Goal: Task Accomplishment & Management: Use online tool/utility

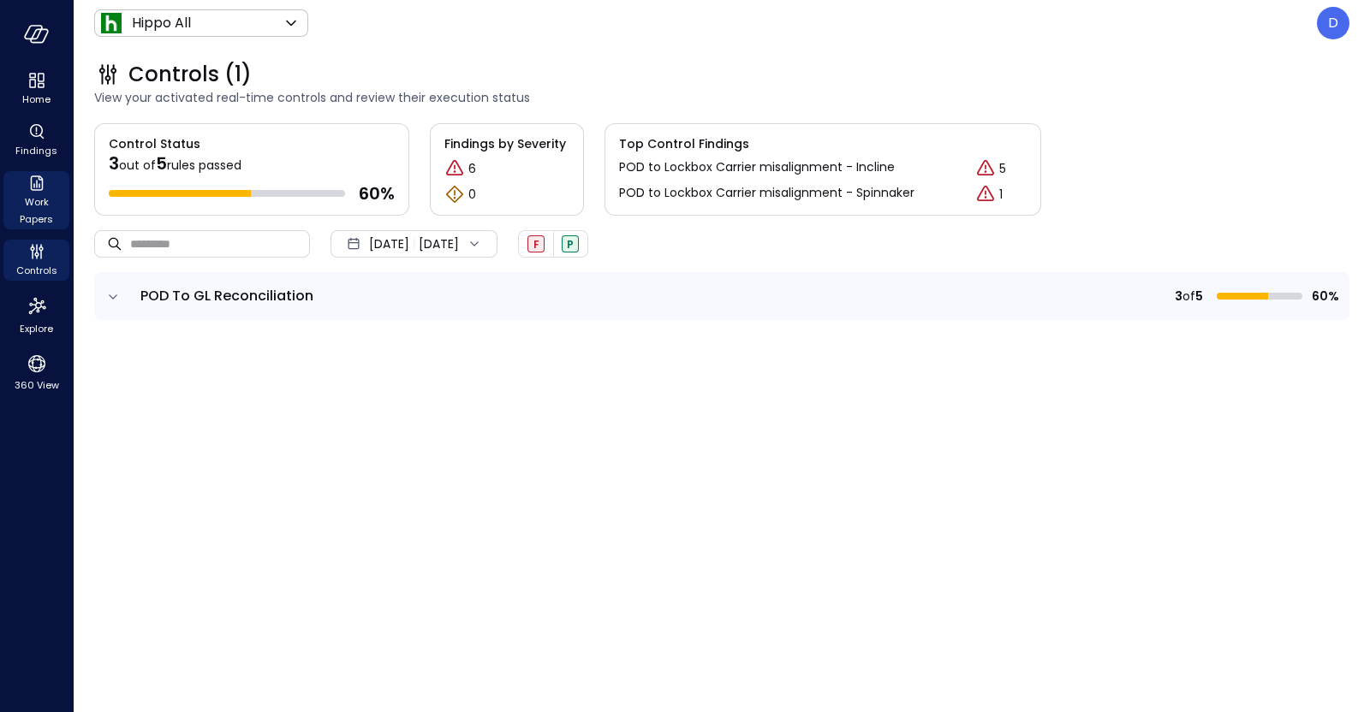
click at [27, 199] on span "Work Papers" at bounding box center [36, 210] width 52 height 34
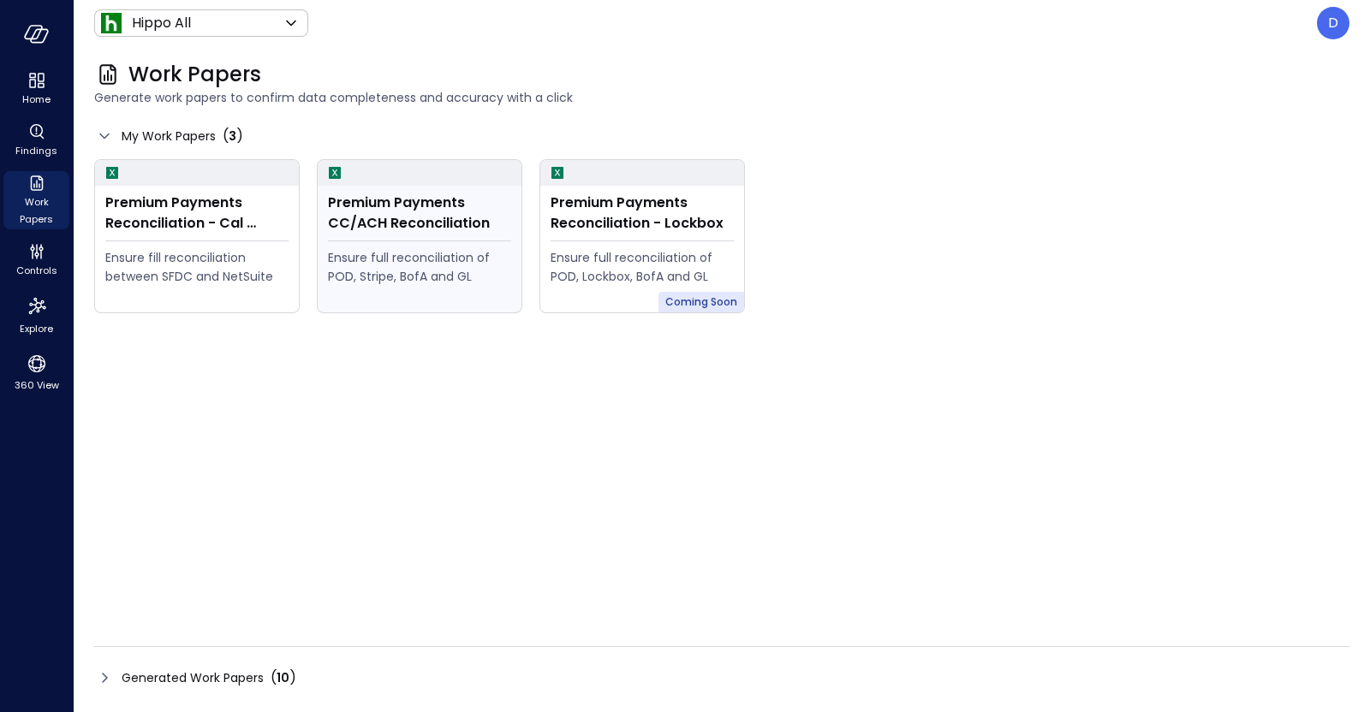
click at [433, 204] on div "Premium Payments CC/ACH Reconciliation" at bounding box center [419, 213] width 183 height 41
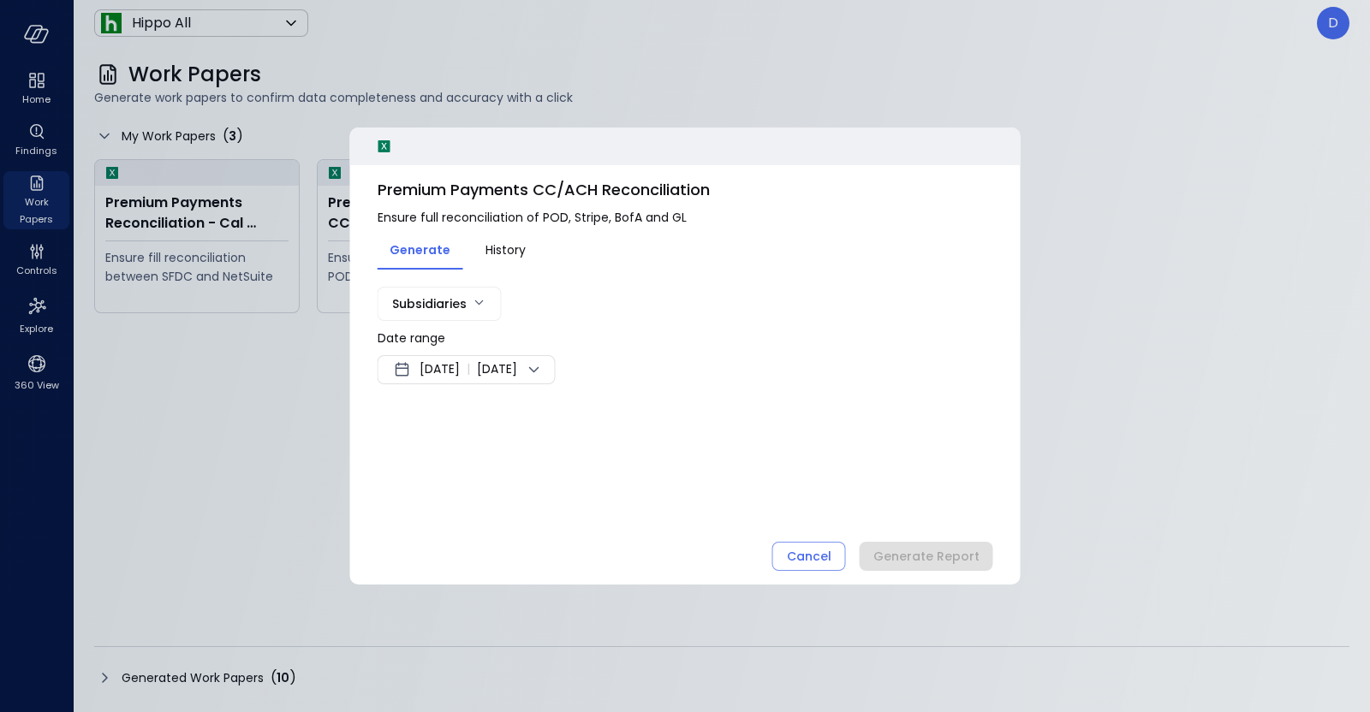
click at [455, 360] on span "Sep 29, 2025" at bounding box center [439, 370] width 40 height 21
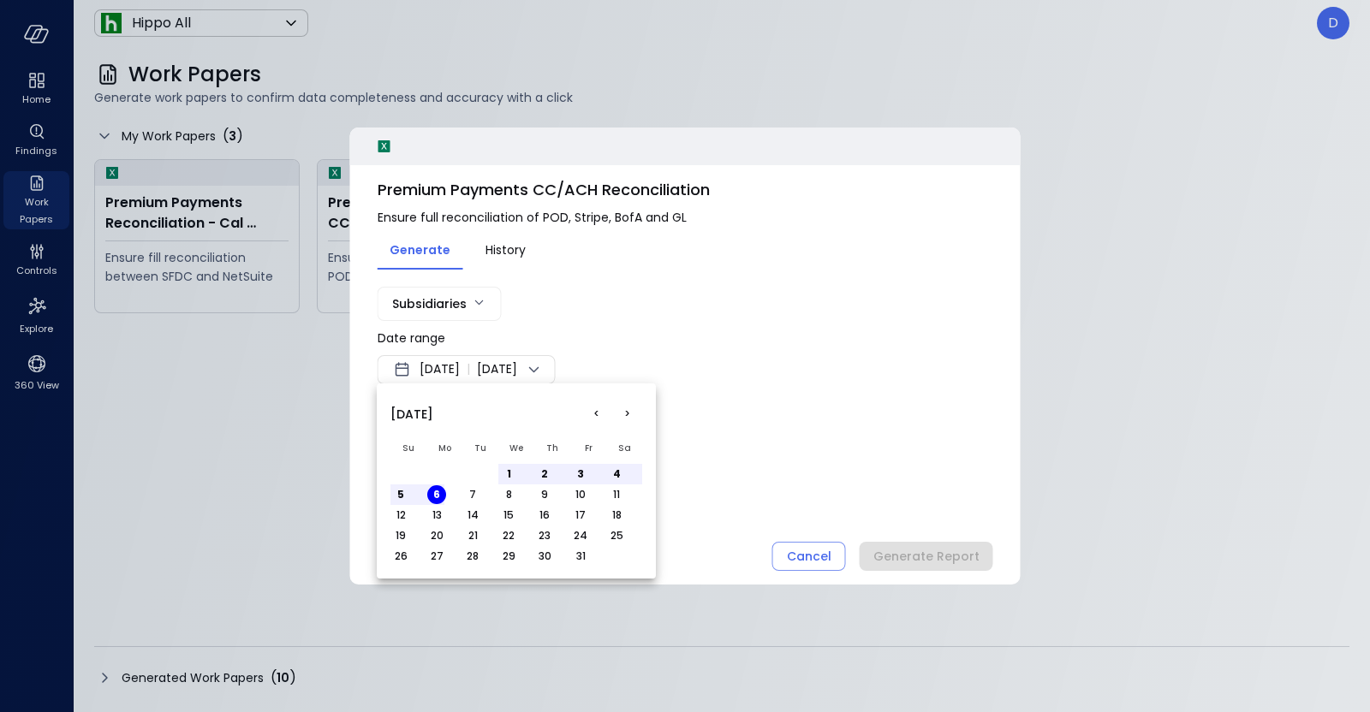
click at [483, 371] on div at bounding box center [685, 356] width 1370 height 712
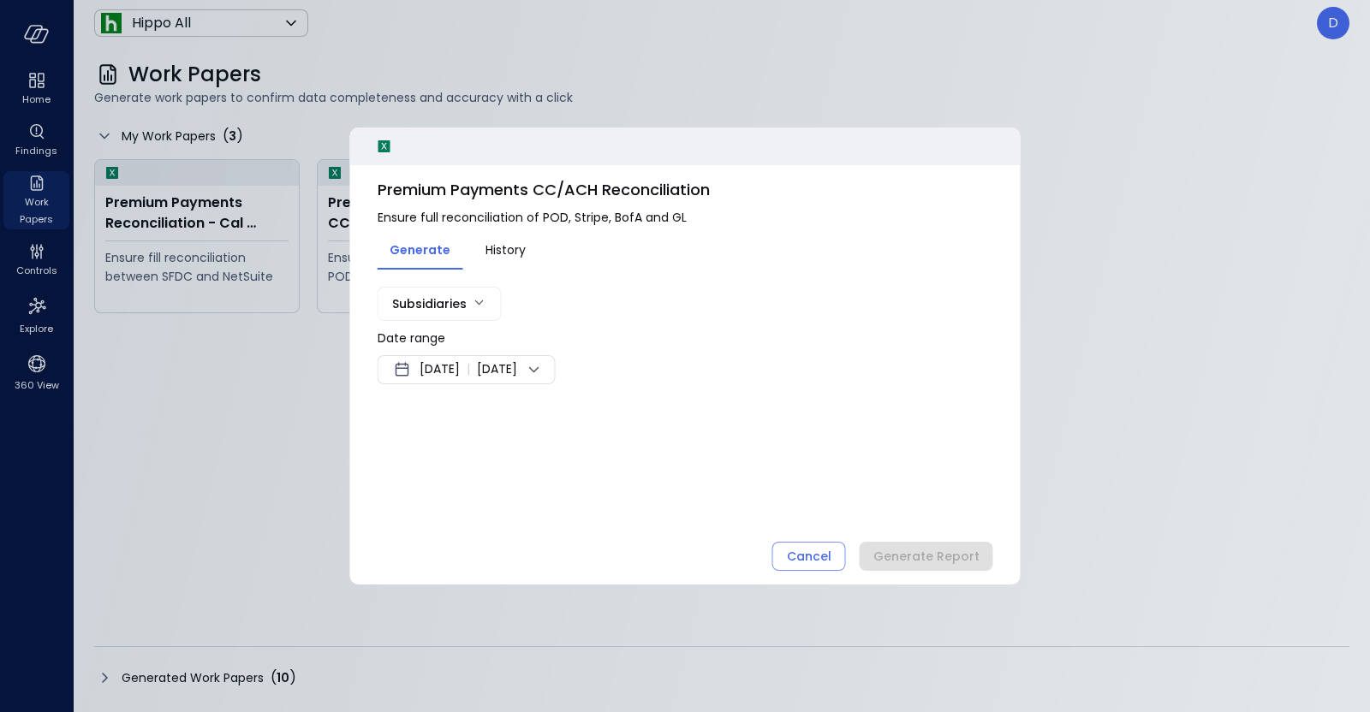
click at [460, 370] on span "Sep 29, 2025" at bounding box center [439, 370] width 40 height 21
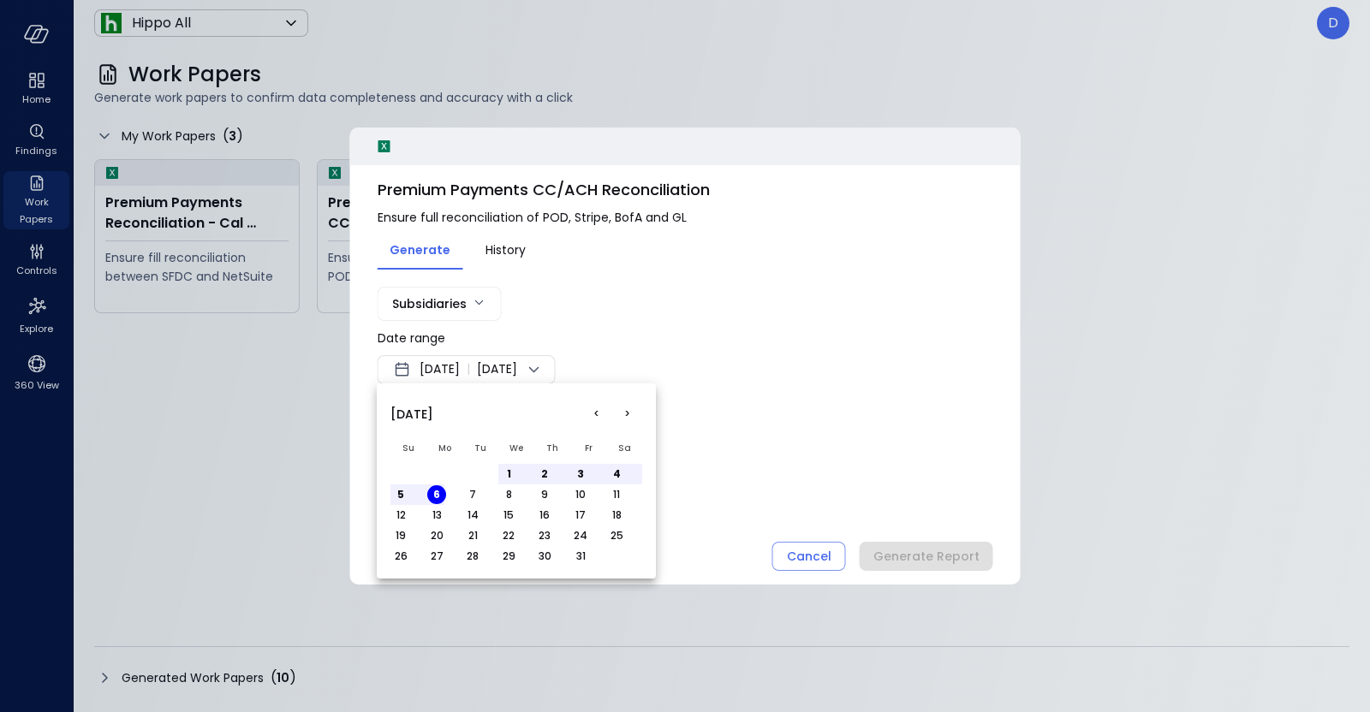
click at [608, 413] on button "<" at bounding box center [595, 414] width 31 height 31
click at [437, 466] on button "1" at bounding box center [436, 474] width 19 height 19
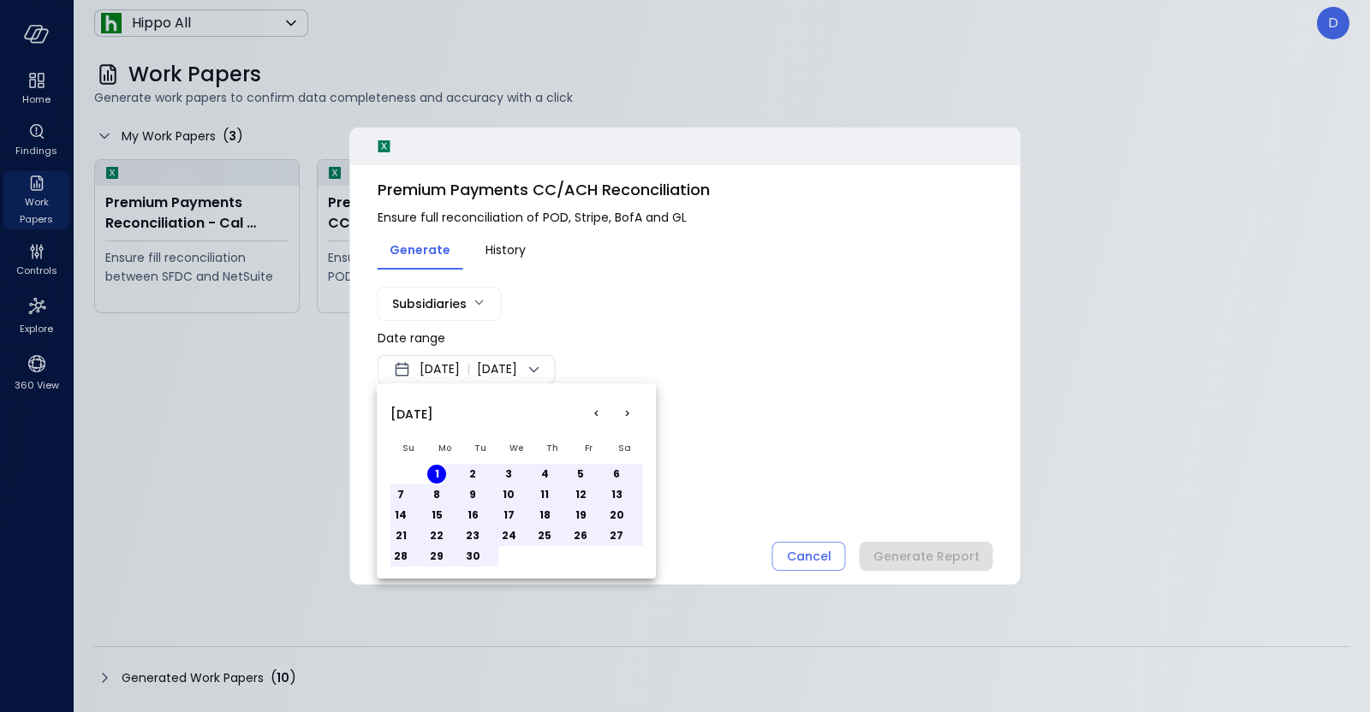
click at [478, 554] on button "30" at bounding box center [472, 556] width 19 height 19
click at [843, 502] on div at bounding box center [685, 356] width 1370 height 712
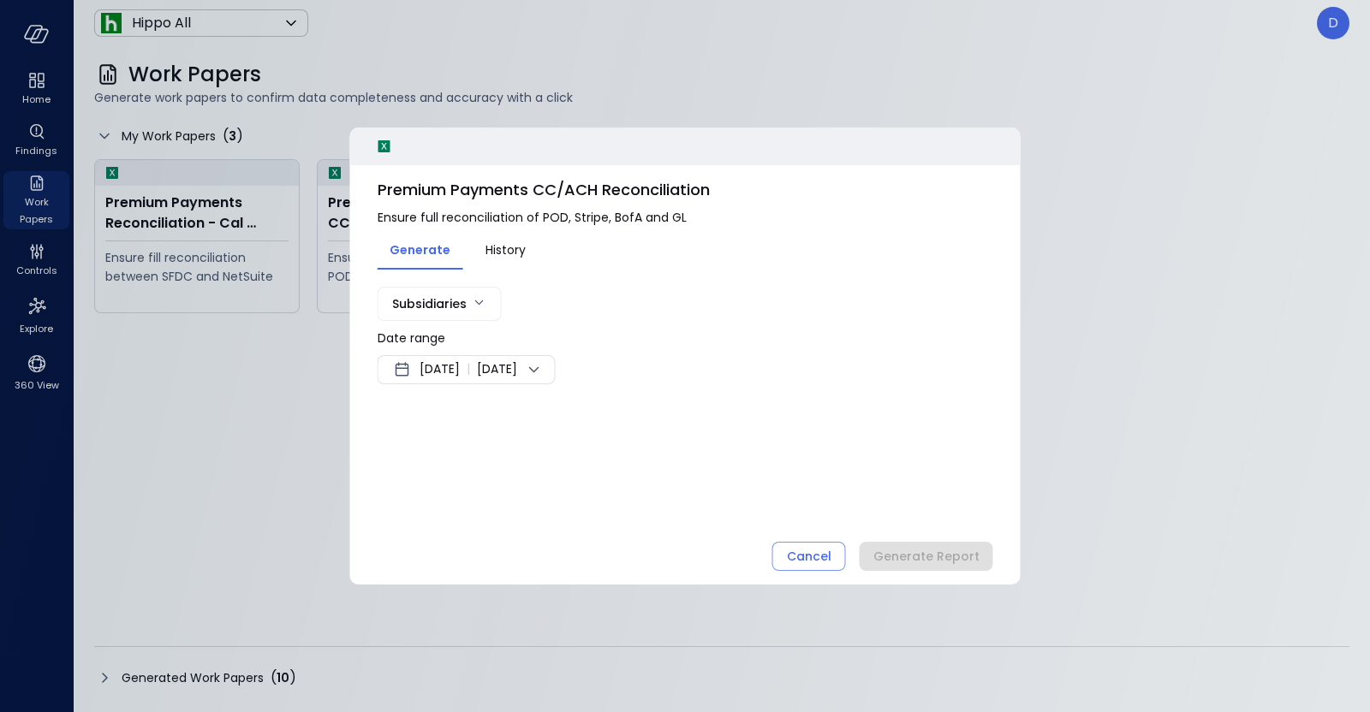
click at [475, 304] on body "Home Findings Work Papers Controls Explore 360 View Hippo All ******* ​ D Work …" at bounding box center [685, 356] width 1370 height 712
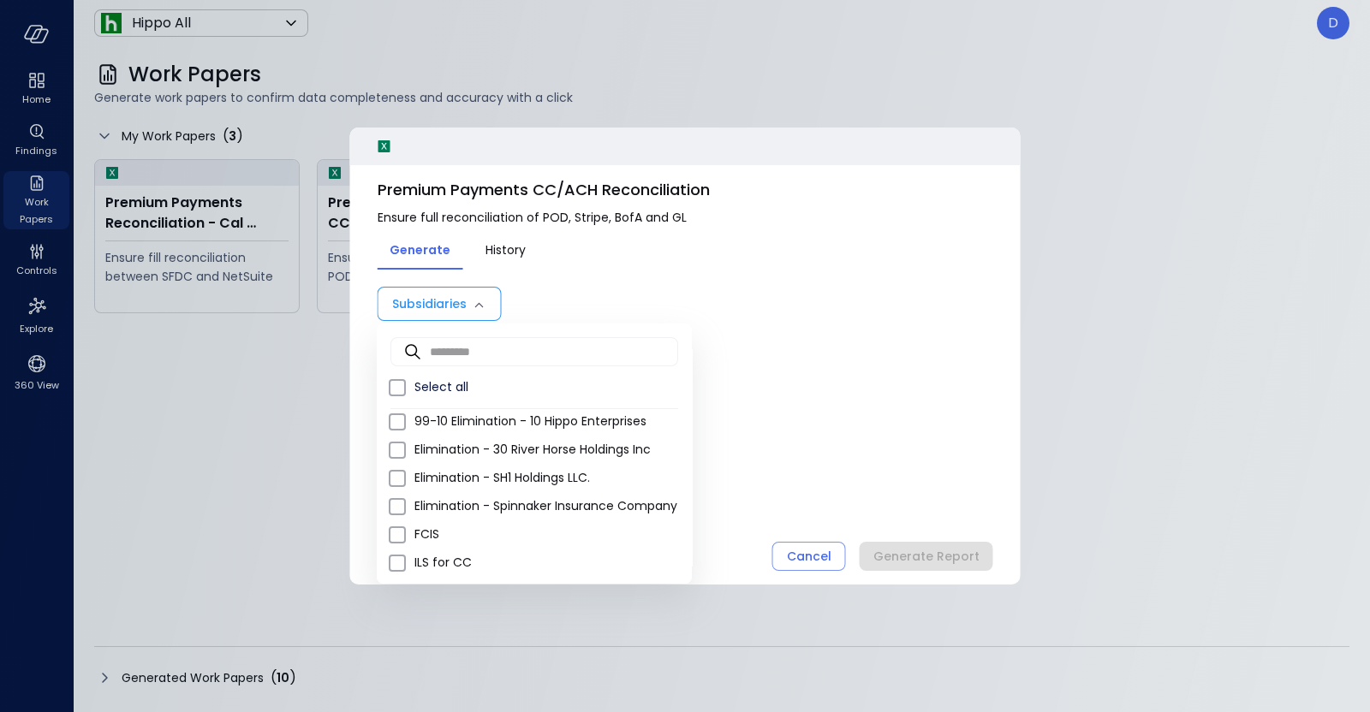
scroll to position [1281, 0]
click at [436, 378] on span "Select all" at bounding box center [546, 387] width 264 height 18
type input "**********"
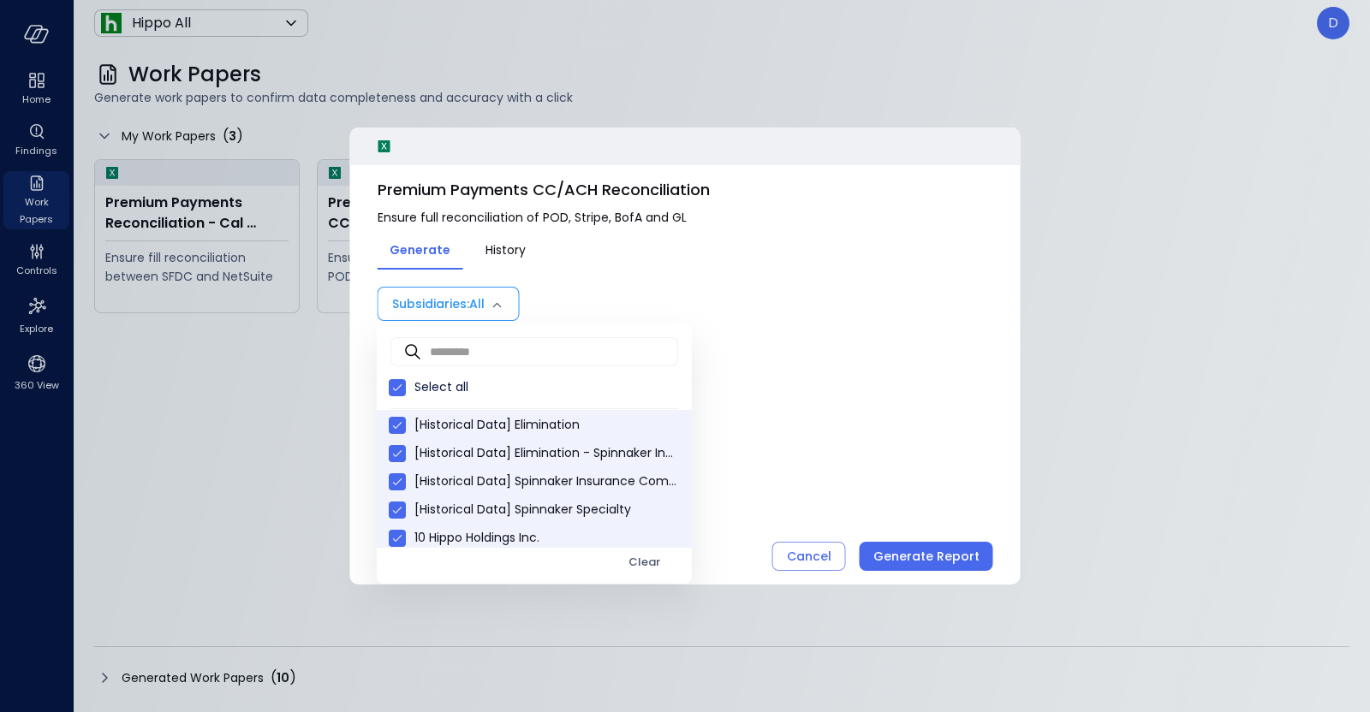
scroll to position [0, 0]
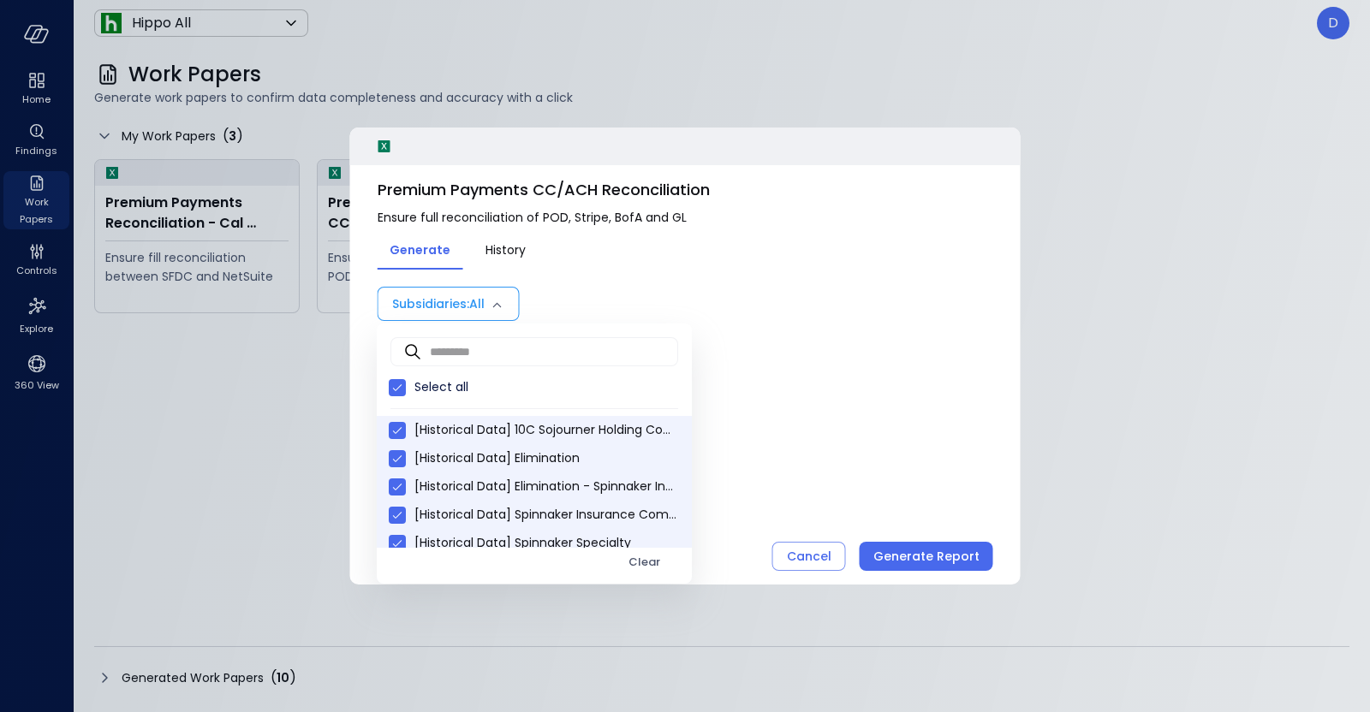
click at [876, 479] on div at bounding box center [685, 356] width 1370 height 712
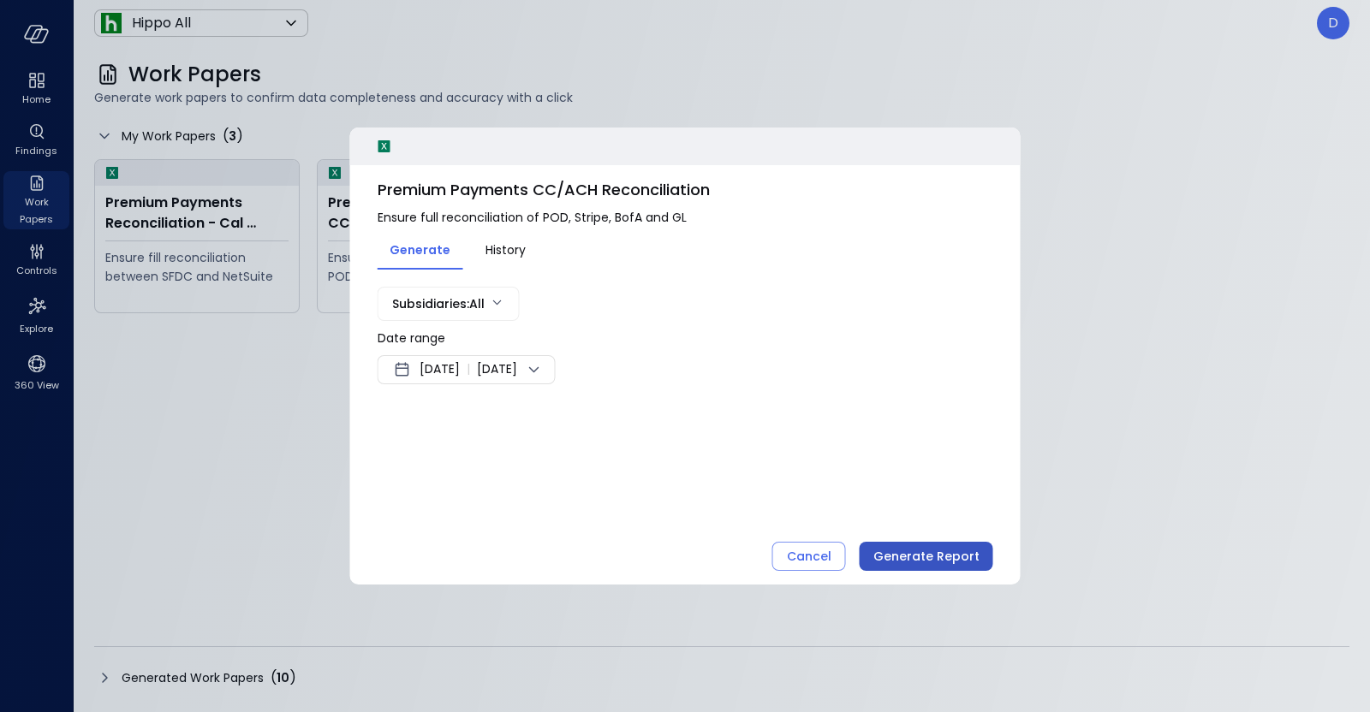
click at [930, 546] on div "Generate Report" at bounding box center [926, 556] width 106 height 21
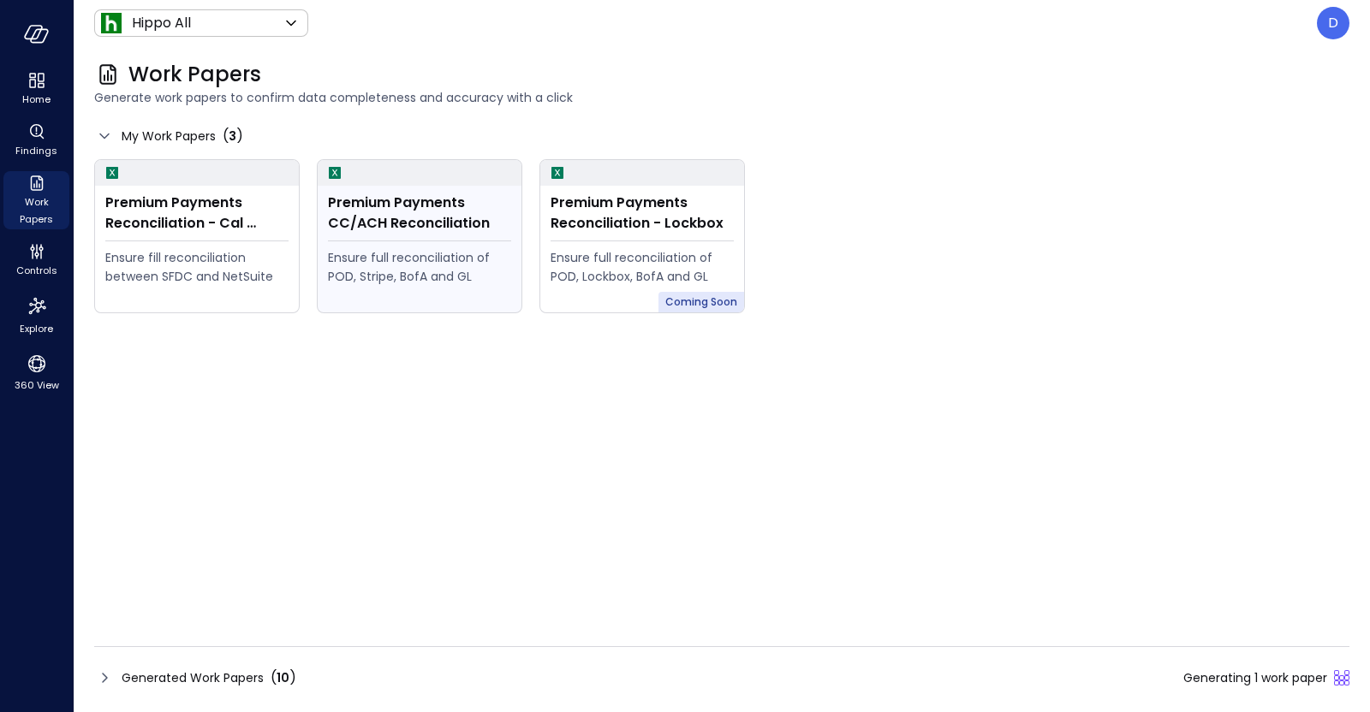
click at [504, 224] on div "Premium Payments CC/ACH Reconciliation" at bounding box center [419, 213] width 183 height 41
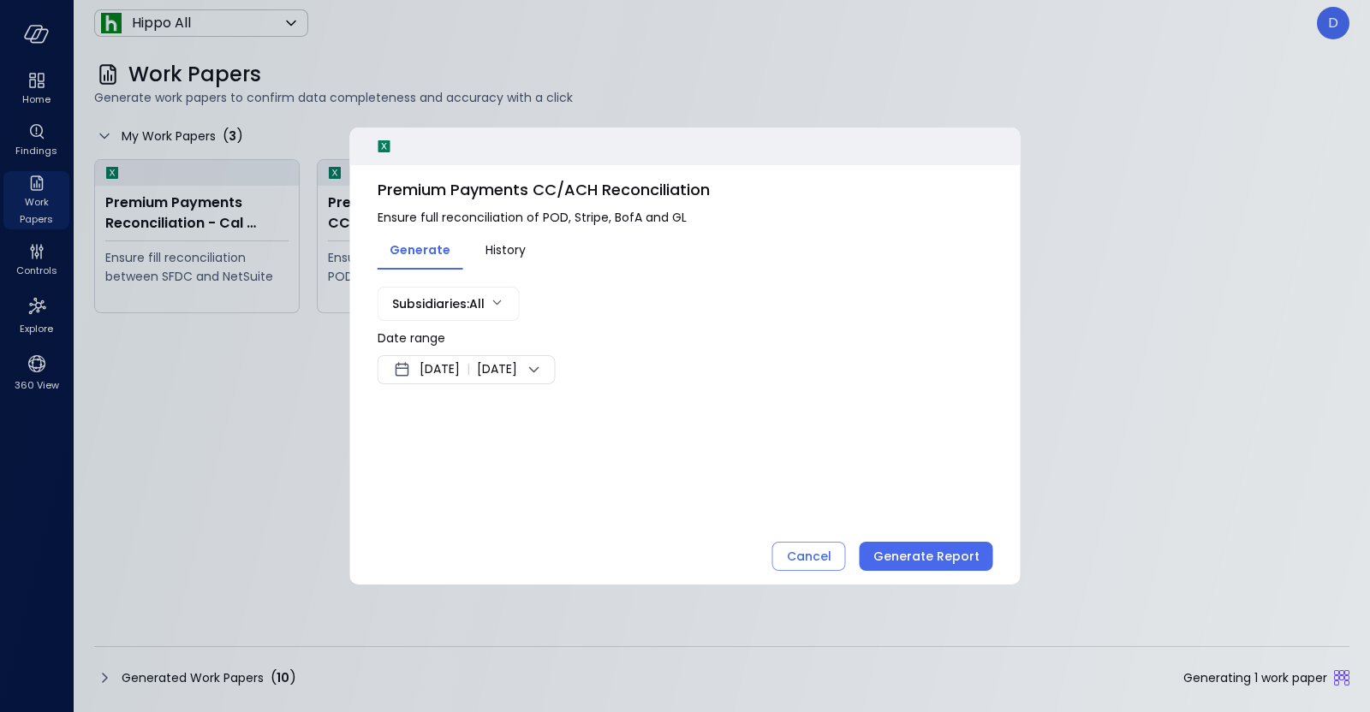
click at [460, 365] on span "Sep 29, 2025" at bounding box center [439, 370] width 40 height 21
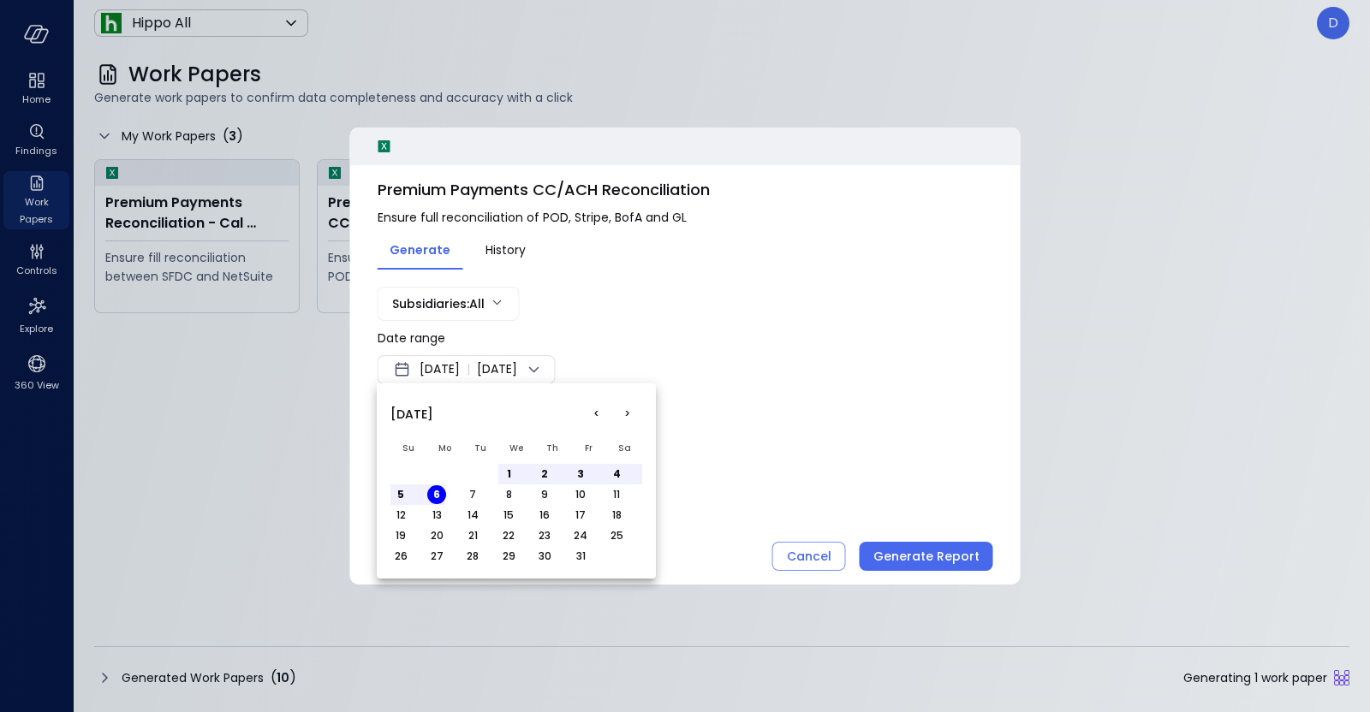
click at [590, 422] on button "<" at bounding box center [595, 414] width 31 height 31
click at [434, 471] on button "1" at bounding box center [436, 474] width 19 height 19
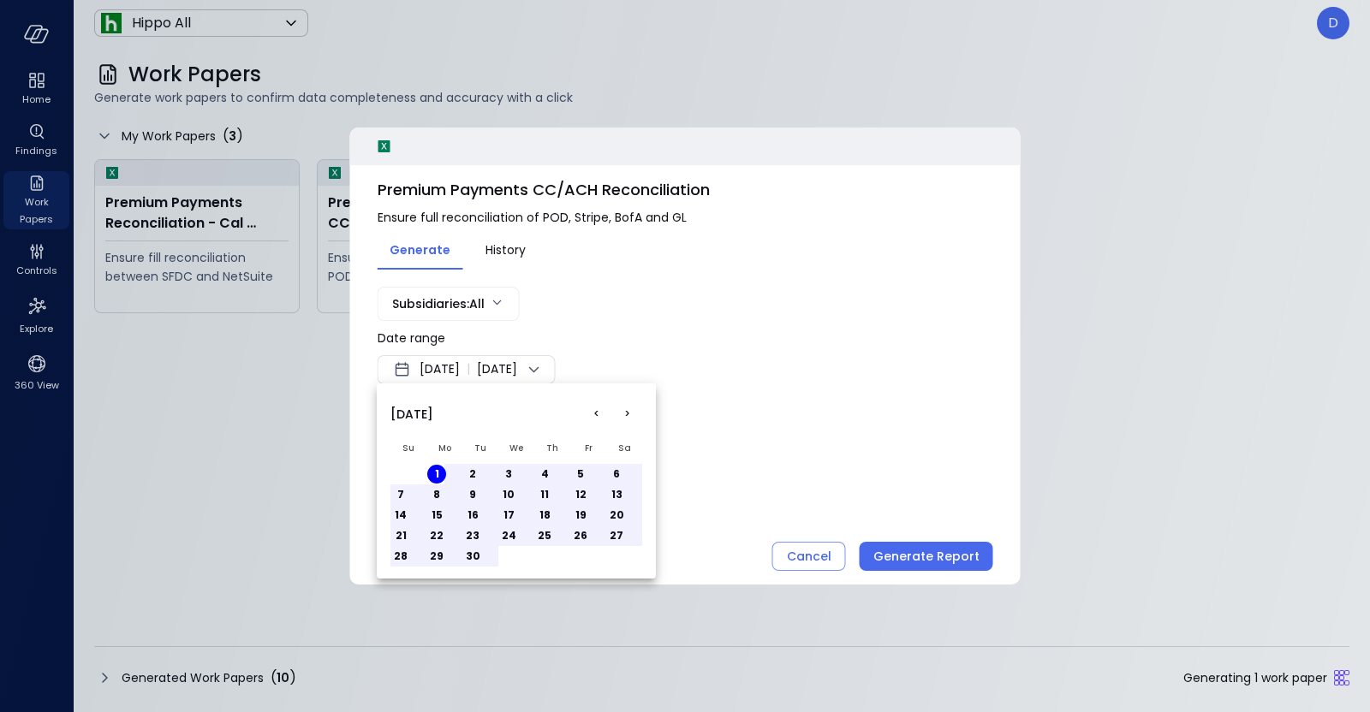
click at [477, 560] on button "30" at bounding box center [472, 556] width 19 height 19
click at [925, 541] on div at bounding box center [685, 356] width 1370 height 712
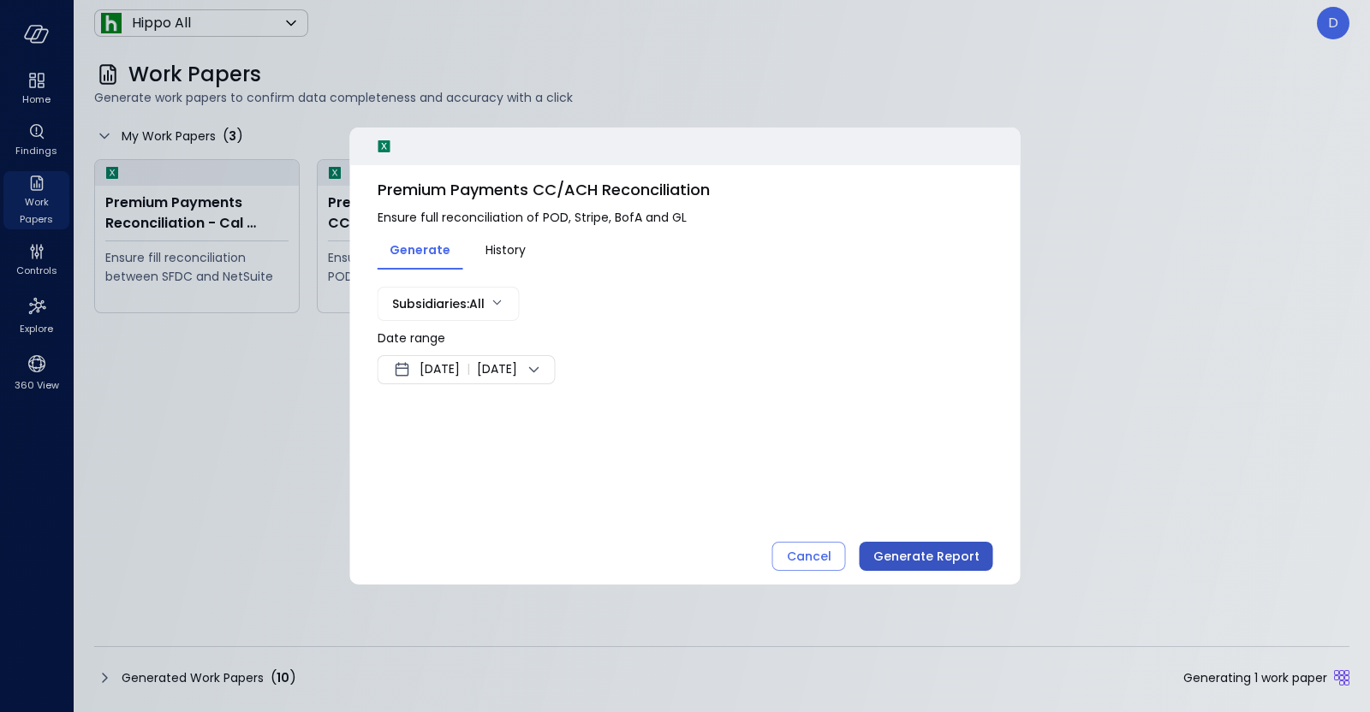
click at [918, 554] on div "Generate Report" at bounding box center [926, 556] width 106 height 21
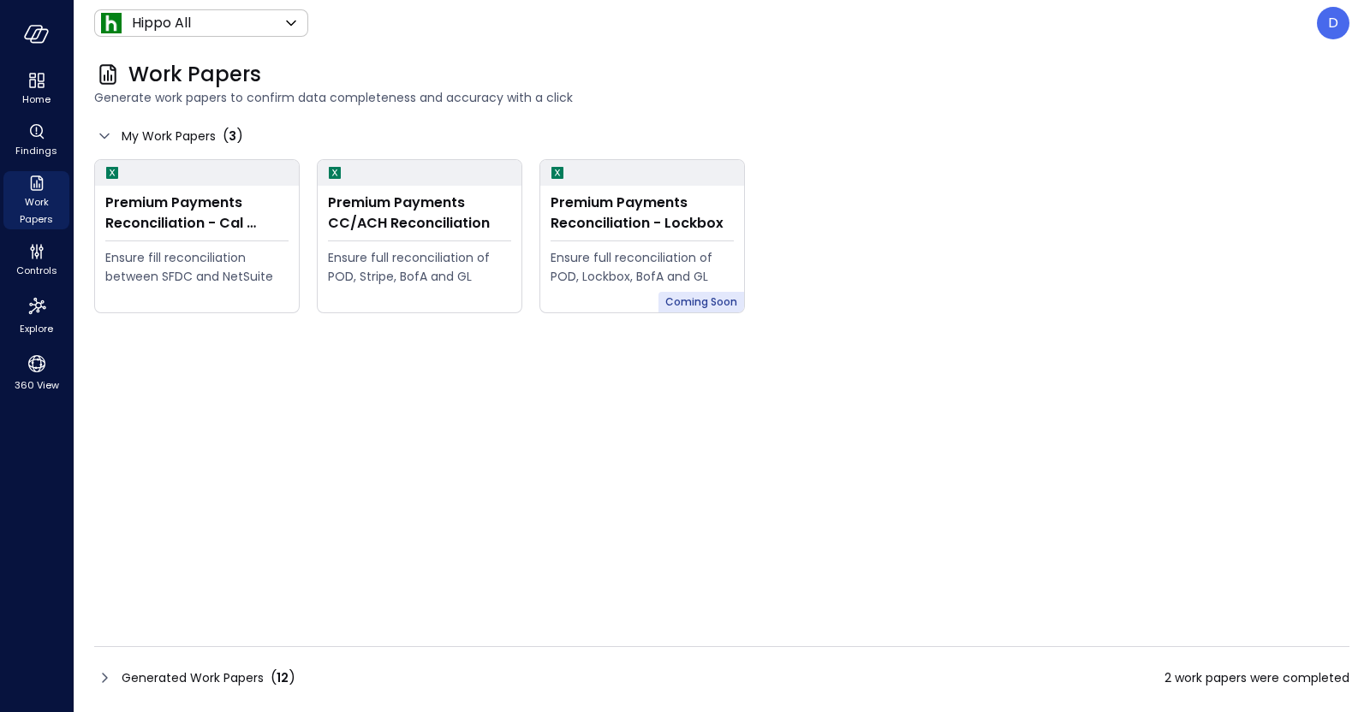
click at [105, 683] on icon at bounding box center [104, 678] width 21 height 21
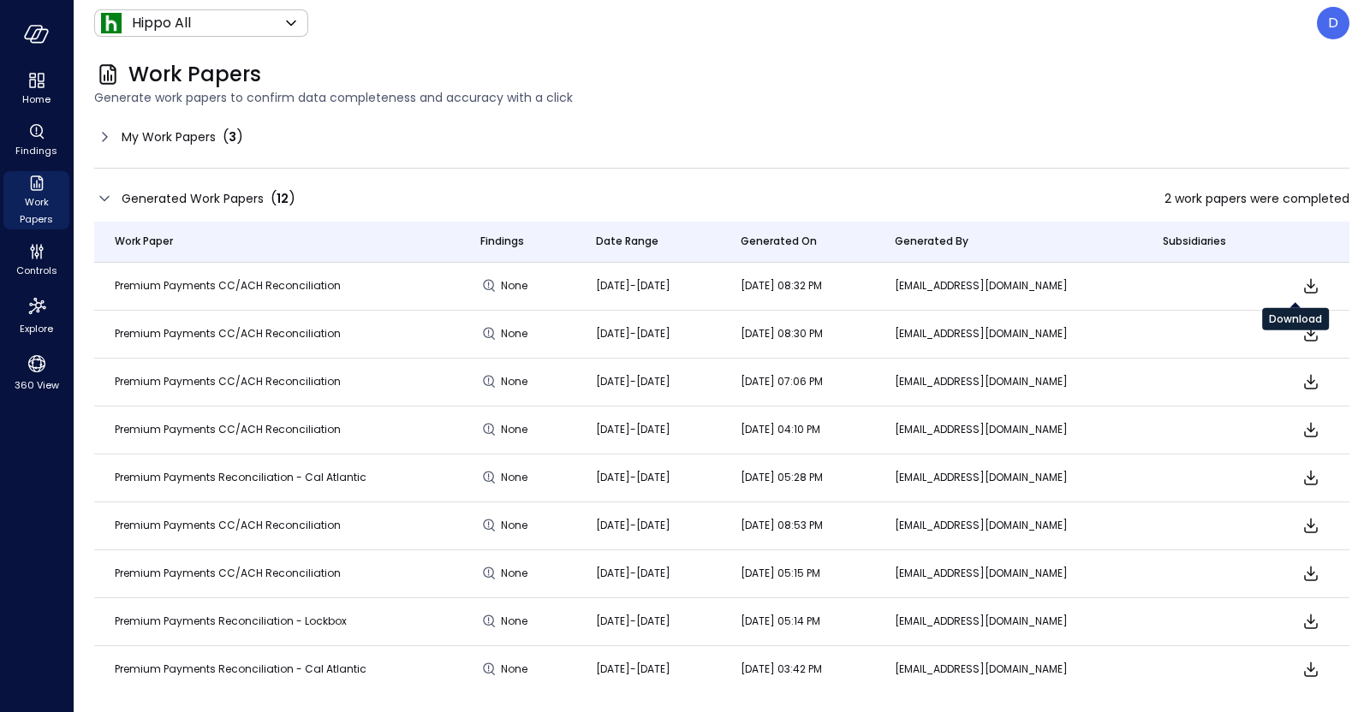
click at [1300, 283] on icon "Download" at bounding box center [1310, 286] width 21 height 21
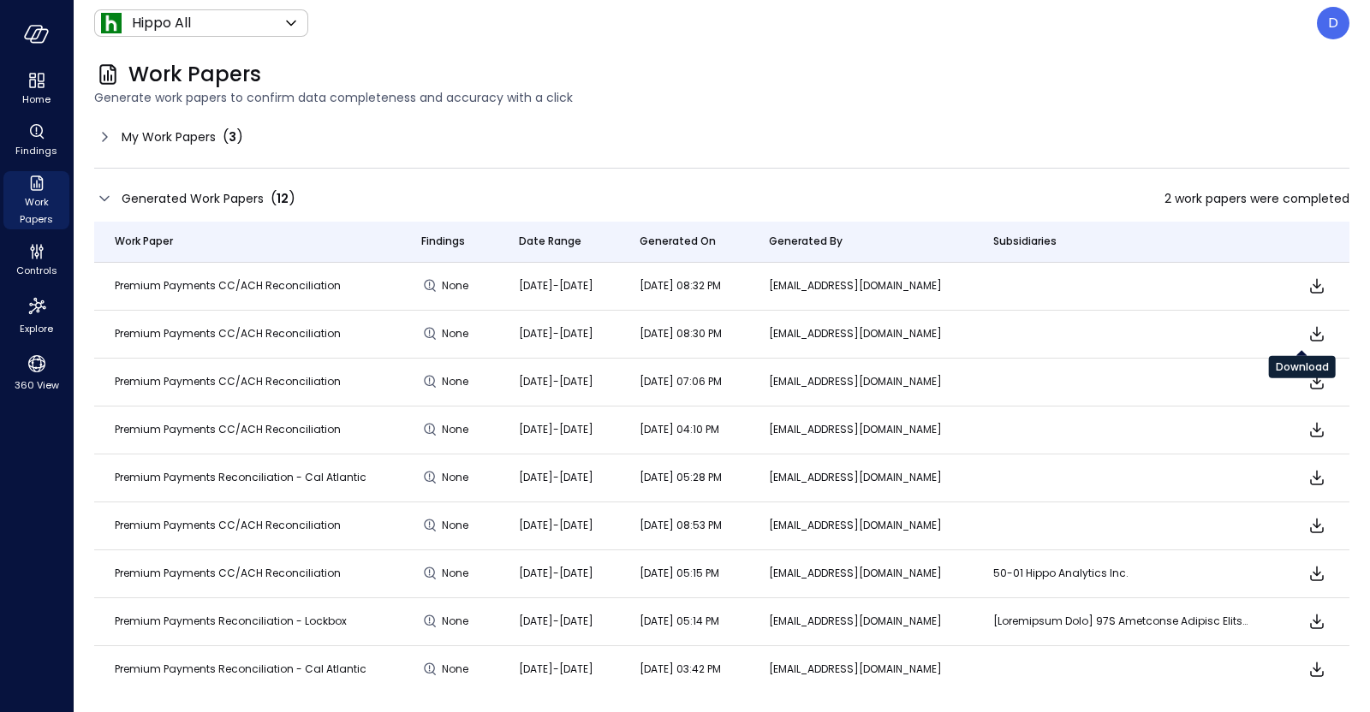
click at [1306, 331] on icon "Download" at bounding box center [1316, 334] width 21 height 21
click at [126, 137] on span "My Work Papers" at bounding box center [169, 137] width 94 height 19
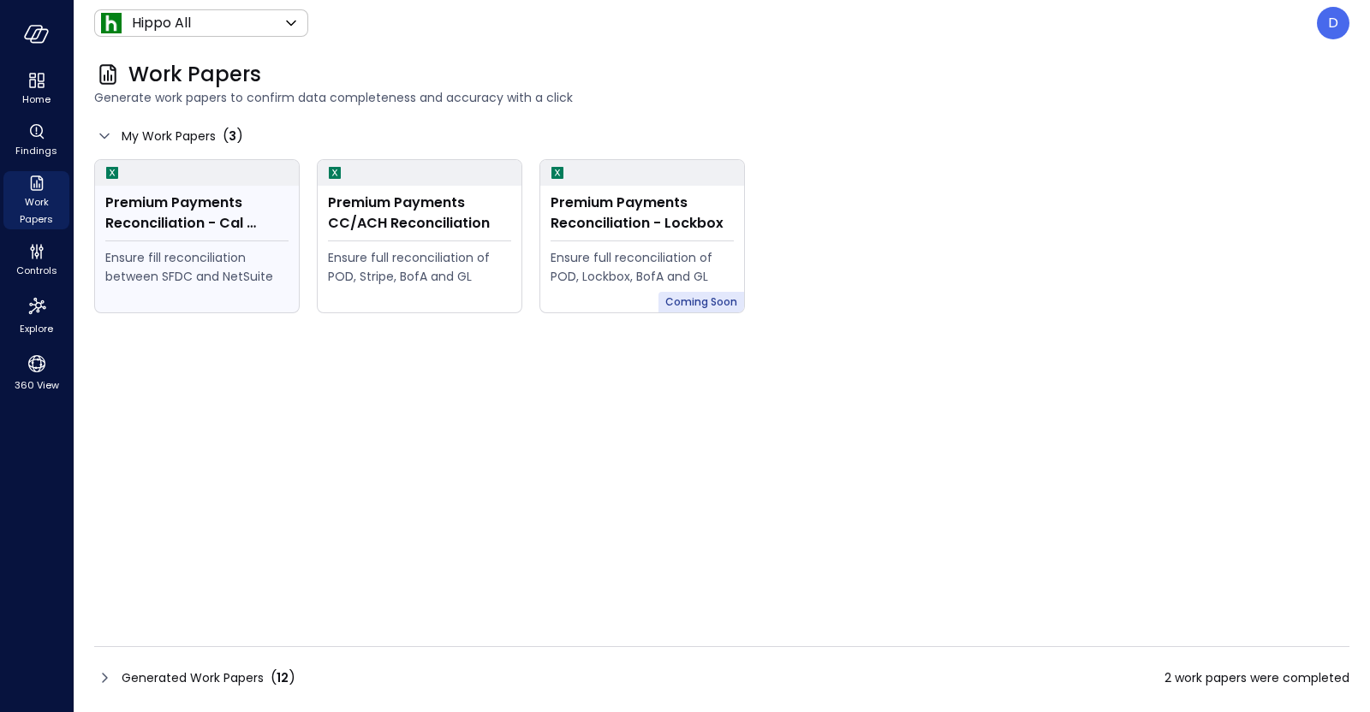
click at [128, 235] on div "Premium Payments Reconciliation - Cal Atlantic Ensure fill reconciliation betwe…" at bounding box center [197, 249] width 204 height 127
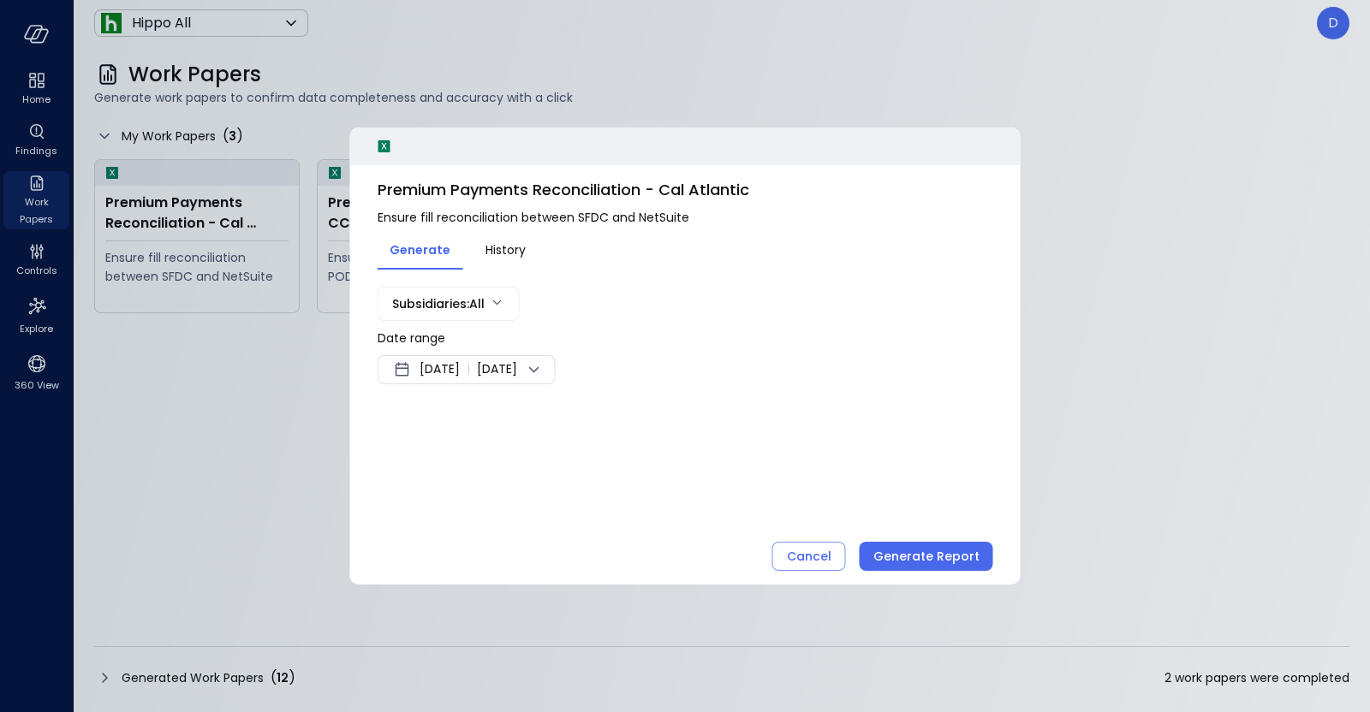
click at [460, 365] on span "Sep 29, 2025" at bounding box center [439, 370] width 40 height 21
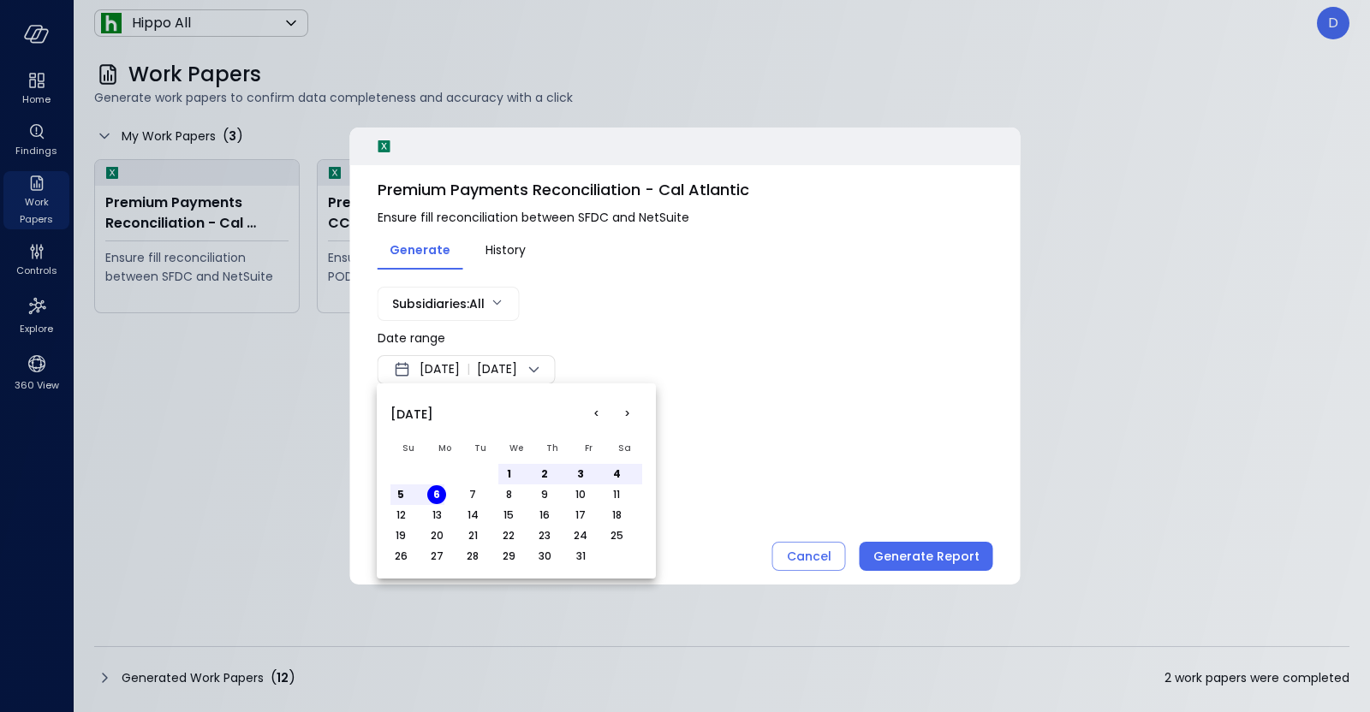
click at [596, 419] on button "<" at bounding box center [595, 414] width 31 height 31
click at [431, 476] on button "1" at bounding box center [436, 474] width 19 height 19
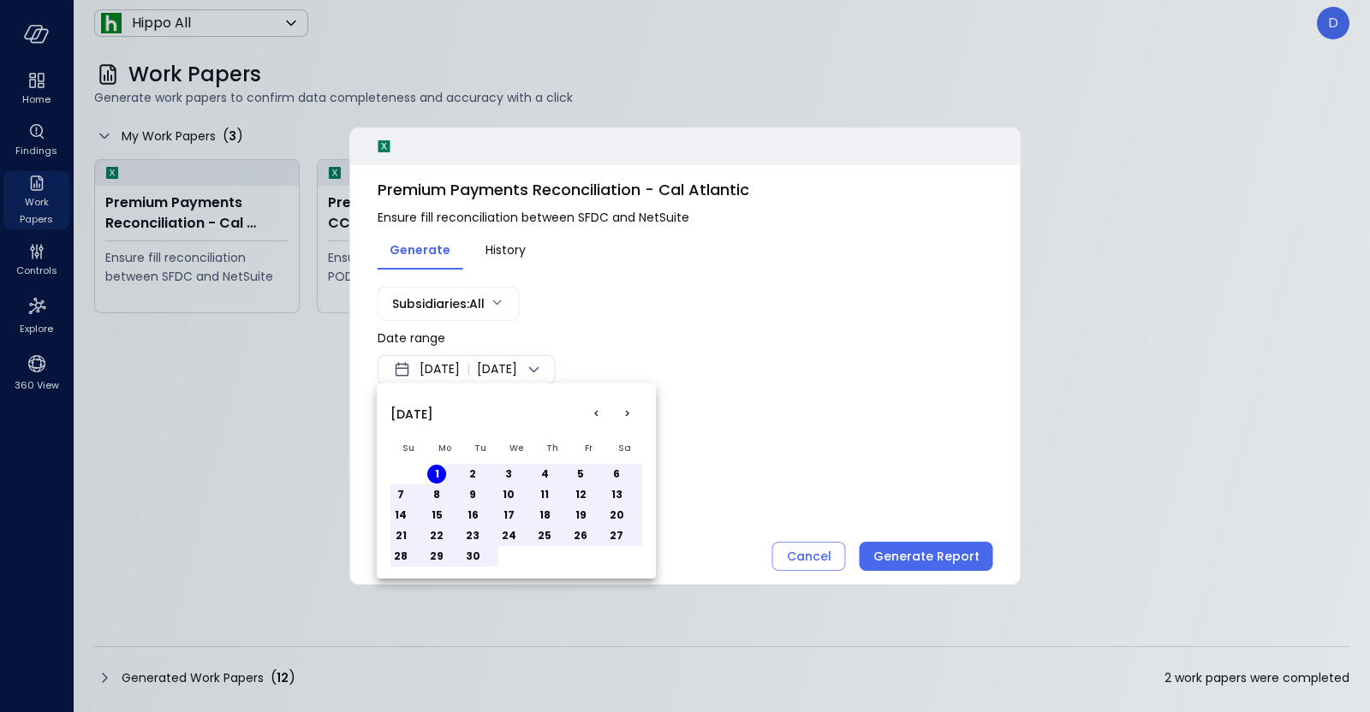
click at [476, 552] on button "30" at bounding box center [472, 556] width 19 height 19
click at [922, 539] on div at bounding box center [685, 356] width 1370 height 712
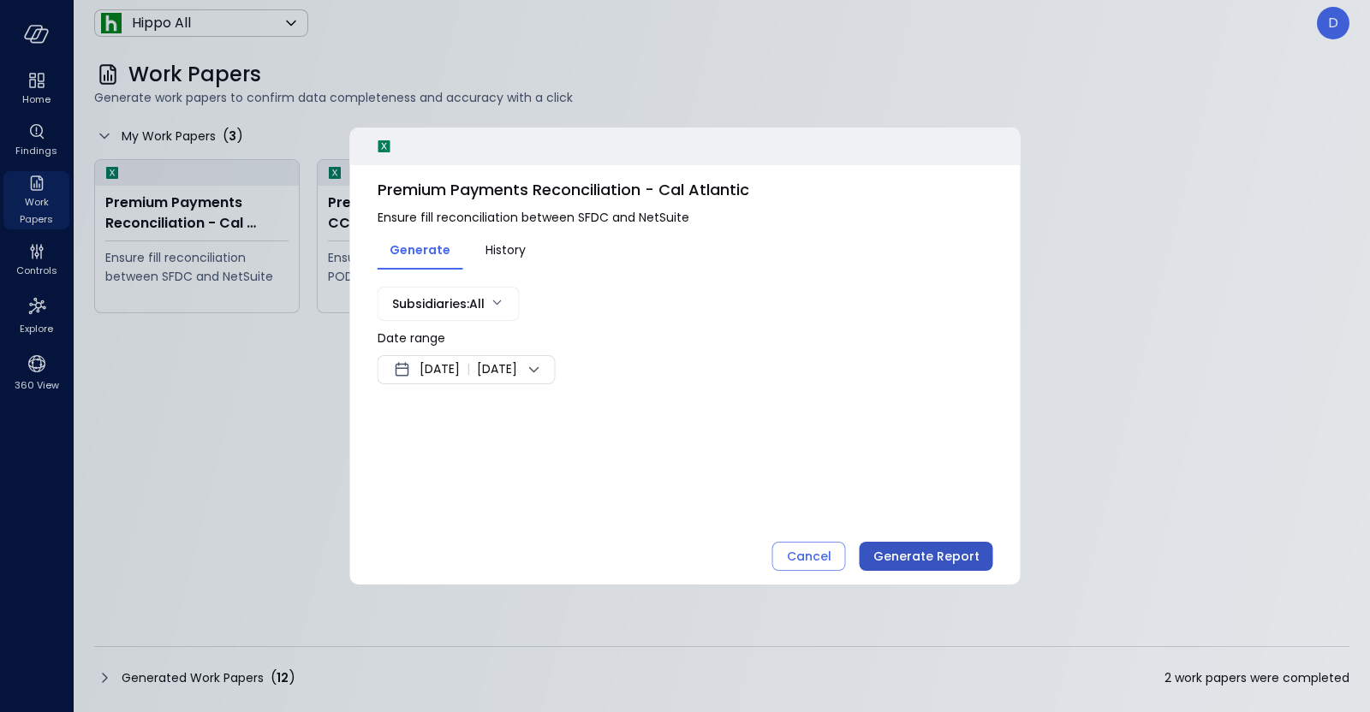
click at [923, 553] on div "Generate Report" at bounding box center [926, 556] width 106 height 21
